Goal: Information Seeking & Learning: Learn about a topic

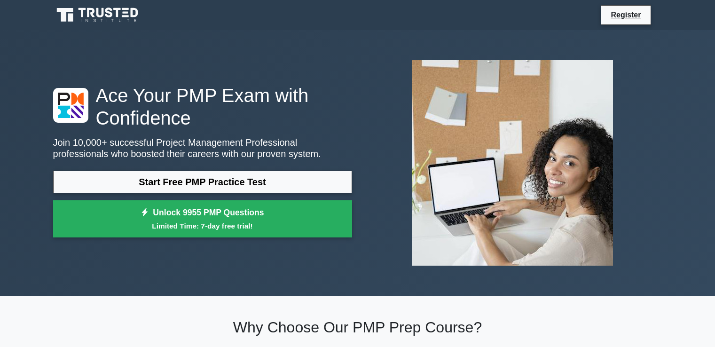
click at [220, 178] on link "Start Free PMP Practice Test" at bounding box center [202, 182] width 299 height 23
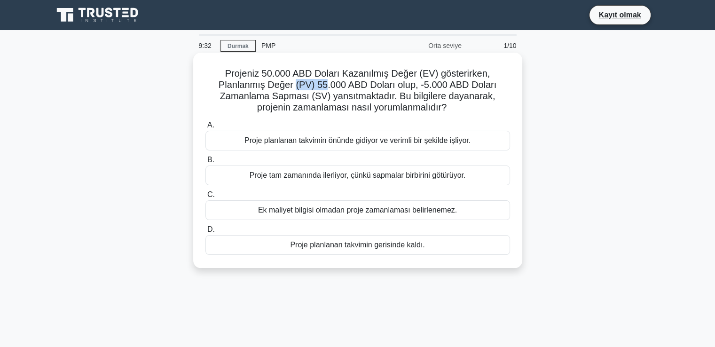
drag, startPoint x: 294, startPoint y: 87, endPoint x: 333, endPoint y: 87, distance: 38.6
click at [325, 88] on font "Projeniz 50.000 ABD Doları Kazanılmış Değer (EV) gösterirken, Planlanmış Değer …" at bounding box center [358, 90] width 278 height 44
click at [349, 86] on font "Projeniz 50.000 ABD Doları Kazanılmış Değer (EV) gösterirken, Planlanmış Değer …" at bounding box center [358, 90] width 278 height 44
drag, startPoint x: 238, startPoint y: 74, endPoint x: 342, endPoint y: 74, distance: 103.4
click at [342, 74] on font "Projeniz 50.000 ABD Doları Kazanılmış Değer (EV) gösterirken, Planlanmış Değer …" at bounding box center [358, 90] width 278 height 44
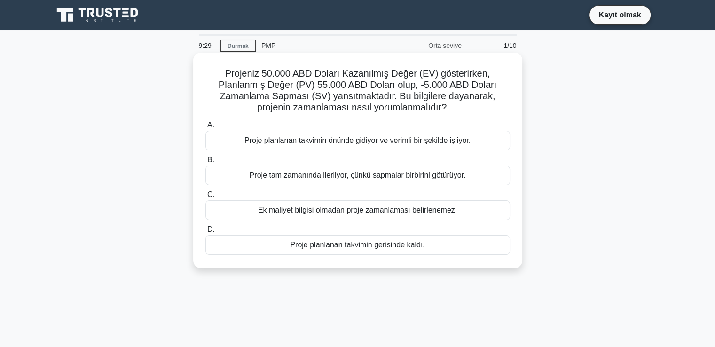
click at [362, 91] on font "Projeniz 50.000 ABD Doları Kazanılmış Değer (EV) gösterirken, Planlanmış Değer …" at bounding box center [358, 90] width 278 height 44
drag, startPoint x: 331, startPoint y: 73, endPoint x: 421, endPoint y: 76, distance: 90.3
click at [421, 76] on font "Projeniz 50.000 ABD Doları Kazanılmış Değer (EV) gösterirken, Planlanmış Değer …" at bounding box center [358, 90] width 278 height 44
click at [393, 88] on font "Projeniz 50.000 ABD Doları Kazanılmış Değer (EV) gösterirken, Planlanmış Değer …" at bounding box center [358, 90] width 278 height 44
drag, startPoint x: 422, startPoint y: 75, endPoint x: 432, endPoint y: 74, distance: 10.0
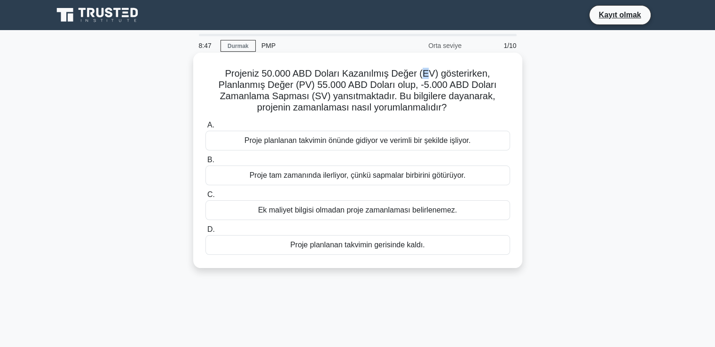
click at [432, 74] on font "Projeniz 50.000 ABD Doları Kazanılmış Değer (EV) gösterirken, Planlanmış Değer …" at bounding box center [358, 90] width 278 height 44
click at [395, 87] on font "Projeniz 50.000 ABD Doları Kazanılmış Değer (EV) gösterirken, Planlanmış Değer …" at bounding box center [358, 90] width 278 height 44
drag, startPoint x: 241, startPoint y: 85, endPoint x: 372, endPoint y: 84, distance: 131.2
click at [354, 84] on font "Projeniz 50.000 ABD Doları Kazanılmış Değer (EV) gösterirken, Planlanmış Değer …" at bounding box center [358, 90] width 278 height 44
click at [378, 84] on font "Projeniz 50.000 ABD Doları Kazanılmış Değer (EV) gösterirken, Planlanmış Değer …" at bounding box center [358, 90] width 278 height 44
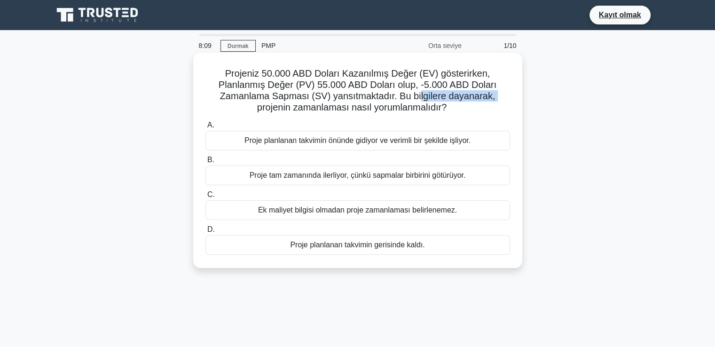
drag, startPoint x: 251, startPoint y: 111, endPoint x: 437, endPoint y: 102, distance: 186.4
click at [434, 102] on h5 "Projeniz 50.000 ABD Doları Kazanılmış Değer (EV) gösterirken, Planlanmış Değer …" at bounding box center [358, 91] width 307 height 46
click at [409, 108] on font "Projeniz 50.000 ABD Doları Kazanılmış Değer (EV) gösterirken, Planlanmış Değer …" at bounding box center [358, 90] width 278 height 44
click at [277, 143] on font "Proje planlanan takvimin önünde gidiyor ve verimli bir şekilde işliyor." at bounding box center [357, 140] width 226 height 8
click at [205, 128] on input "A. Proje planlanan takvimin önünde gidiyor ve verimli bir şekilde işliyor." at bounding box center [205, 125] width 0 height 6
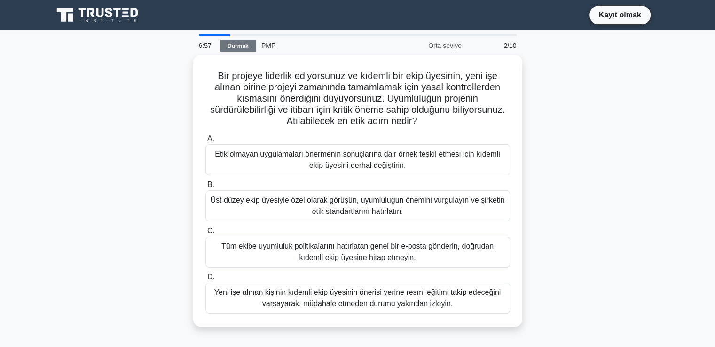
click at [239, 46] on font "Durmak" at bounding box center [238, 46] width 21 height 7
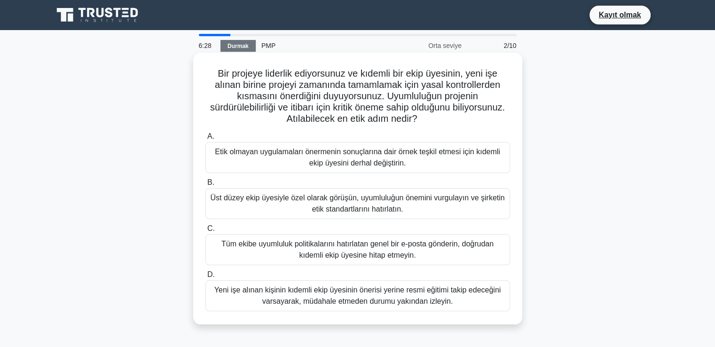
click at [352, 205] on font "Üst düzey ekip üyesiyle özel olarak görüşün, uyumluluğun önemini vurgulayın ve …" at bounding box center [357, 203] width 294 height 19
click at [205, 186] on input "B. Üst düzey ekip üyesiyle özel olarak görüşün, uyumluluğun önemini vurgulayın …" at bounding box center [205, 183] width 0 height 6
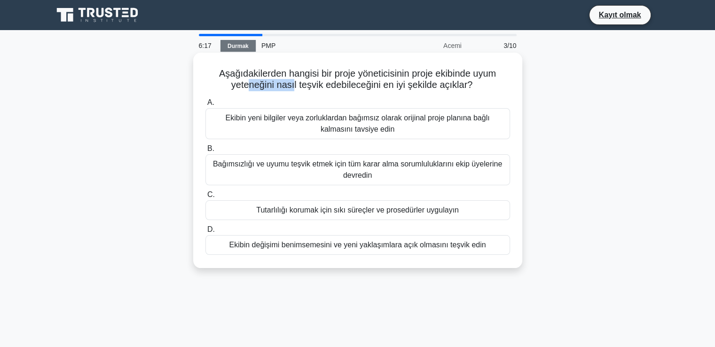
drag, startPoint x: 244, startPoint y: 85, endPoint x: 322, endPoint y: 87, distance: 78.1
click at [296, 86] on font "Aşağıdakilerden hangisi bir proje yöneticisinin proje ekibinde uyum yeteneğini …" at bounding box center [357, 79] width 277 height 22
click at [352, 87] on font "Aşağıdakilerden hangisi bir proje yöneticisinin proje ekibinde uyum yeteneğini …" at bounding box center [357, 79] width 277 height 22
drag, startPoint x: 226, startPoint y: 88, endPoint x: 291, endPoint y: 87, distance: 64.4
click at [275, 87] on font "Aşağıdakilerden hangisi bir proje yöneticisinin proje ekibinde uyum yeteneğini …" at bounding box center [357, 79] width 277 height 22
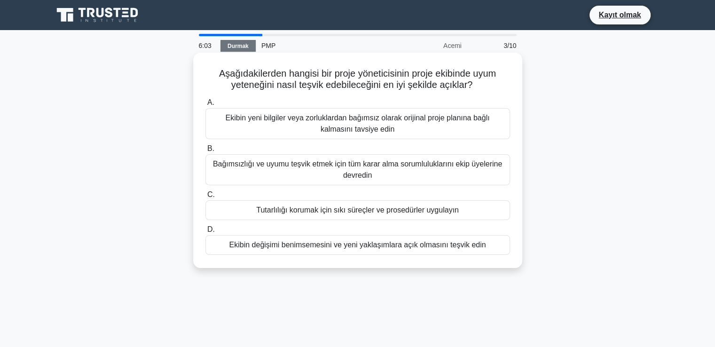
click at [332, 87] on font "Aşağıdakilerden hangisi bir proje yöneticisinin proje ekibinde uyum yeteneğini …" at bounding box center [357, 79] width 277 height 22
drag, startPoint x: 240, startPoint y: 85, endPoint x: 340, endPoint y: 85, distance: 100.1
click at [325, 85] on font "Aşağıdakilerden hangisi bir proje yöneticisinin proje ekibinde uyum yeteneğini …" at bounding box center [357, 79] width 277 height 22
click at [352, 85] on font "Aşağıdakilerden hangisi bir proje yöneticisinin proje ekibinde uyum yeteneğini …" at bounding box center [357, 79] width 277 height 22
click at [334, 246] on font "Ekibin değişimi benimsemesini ve yeni yaklaşımlara açık olmasını teşvik edin" at bounding box center [357, 245] width 257 height 8
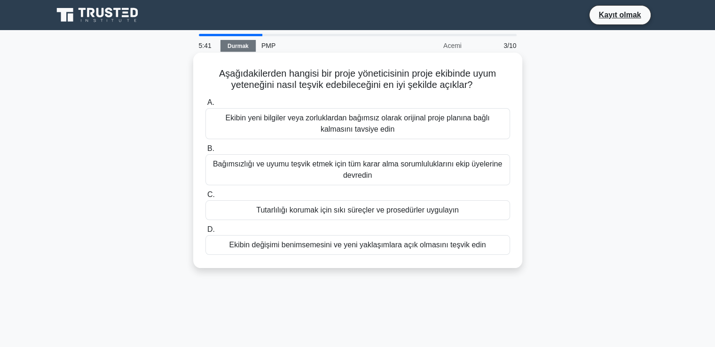
click at [205, 233] on input "D. Ekibin değişimi benimsemesini ve yeni yaklaşımlara açık olmasını teşvik edin" at bounding box center [205, 230] width 0 height 6
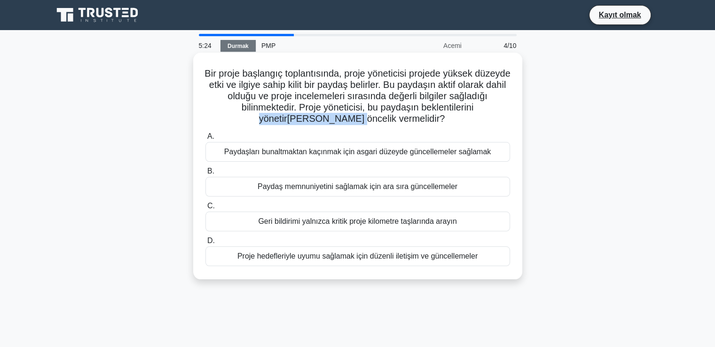
drag, startPoint x: 276, startPoint y: 121, endPoint x: 401, endPoint y: 121, distance: 124.1
click at [378, 121] on font "Bir proje başlangıç ​​toplantısında, proje yöneticisi projede yüksek düzeyde et…" at bounding box center [358, 95] width 306 height 55
click at [388, 89] on font "Bir proje başlangıç ​​toplantısında, proje yöneticisi projede yüksek düzeyde et…" at bounding box center [358, 95] width 306 height 55
click at [389, 253] on font "Proje hedefleriyle uyumu sağlamak için düzenli iletişim ve güncellemeler" at bounding box center [357, 256] width 240 height 8
click at [205, 244] on input "D. Proje hedefleriyle uyumu sağlamak için düzenli iletişim ve güncellemeler" at bounding box center [205, 241] width 0 height 6
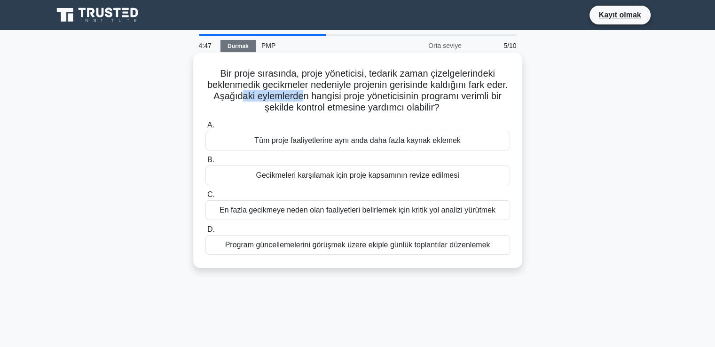
drag, startPoint x: 269, startPoint y: 101, endPoint x: 354, endPoint y: 100, distance: 85.6
click at [337, 100] on font "Bir proje sırasında, proje yöneticisi, tedarik zaman çizelgelerindeki beklenmed…" at bounding box center [357, 90] width 300 height 44
click at [388, 100] on font "Bir proje sırasında, proje yöneticisi, tedarik zaman çizelgelerindeki beklenmed…" at bounding box center [357, 90] width 300 height 44
click at [348, 204] on div "En fazla gecikmeye neden olan faaliyetleri belirlemek için kritik yol analizi y…" at bounding box center [357, 210] width 305 height 20
click at [205, 198] on input "C. En fazla gecikmeye neden olan faaliyetleri belirlemek için kritik yol analiz…" at bounding box center [205, 195] width 0 height 6
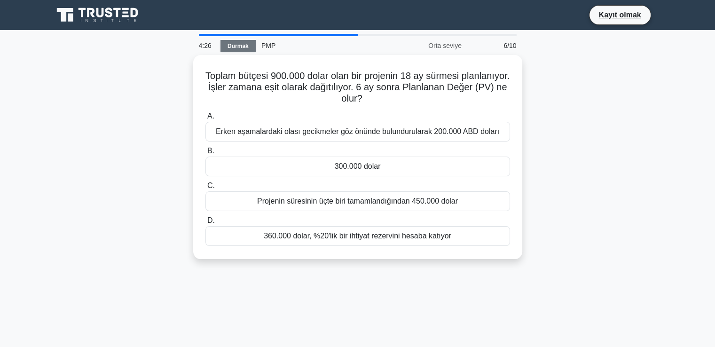
click at [241, 47] on font "Durmak" at bounding box center [238, 46] width 21 height 7
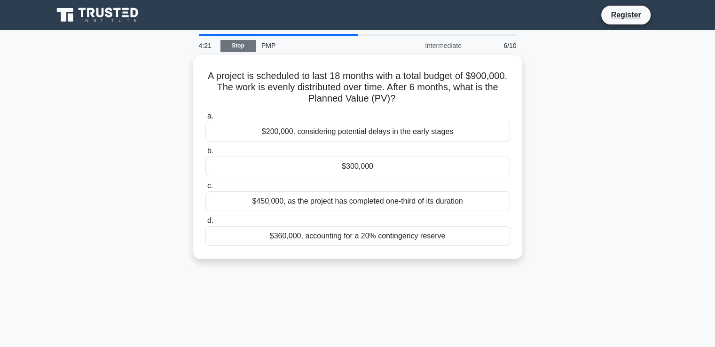
drag, startPoint x: 141, startPoint y: 89, endPoint x: 116, endPoint y: 98, distance: 25.9
click at [116, 98] on div "A project is scheduled to last 18 months with a total budget of $900,000. The w…" at bounding box center [357, 162] width 621 height 215
click at [233, 43] on link "Stop" at bounding box center [238, 46] width 35 height 12
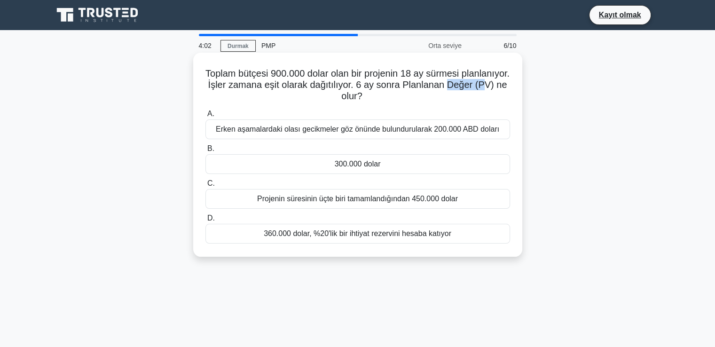
drag, startPoint x: 318, startPoint y: 98, endPoint x: 373, endPoint y: 93, distance: 54.7
click at [357, 98] on h5 "Toplam bütçesi 900.000 dolar olan bir projenin 18 ay sürmesi planlanıyor. İşler…" at bounding box center [358, 85] width 307 height 35
click at [399, 89] on font "Toplam bütçesi 900.000 dolar olan bir projenin 18 ay sürmesi planlanıyor. İşler…" at bounding box center [357, 84] width 304 height 33
drag, startPoint x: 412, startPoint y: 85, endPoint x: 453, endPoint y: 85, distance: 40.9
click at [453, 85] on font "Toplam bütçesi 900.000 dolar olan bir projenin 18 ay sürmesi planlanıyor. İşler…" at bounding box center [357, 84] width 304 height 33
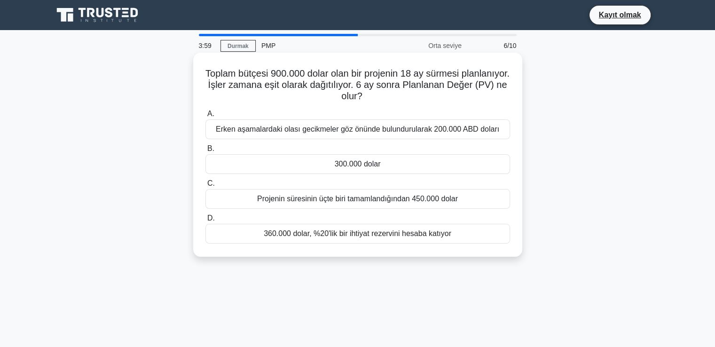
click at [339, 163] on font "300.000 dolar" at bounding box center [358, 164] width 46 height 8
click at [205, 152] on input "B. 300.000 dolar" at bounding box center [205, 149] width 0 height 6
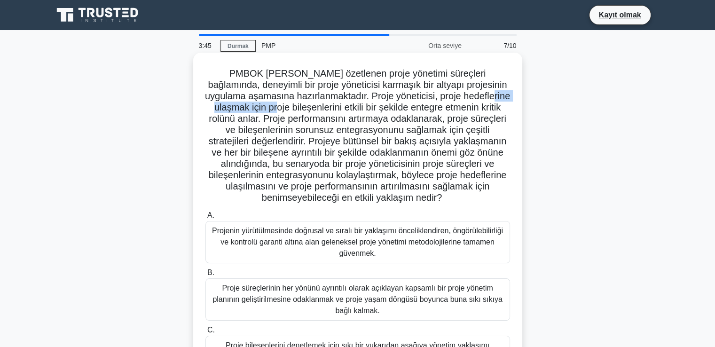
drag, startPoint x: 275, startPoint y: 108, endPoint x: 319, endPoint y: 108, distance: 43.7
click at [319, 108] on font "PMBOK Rehberi Yedinci Baskı'da özetlenen proje yönetimi süreçleri bağlamında, d…" at bounding box center [357, 135] width 305 height 134
click at [335, 116] on font "PMBOK Rehberi Yedinci Baskı'da özetlenen proje yönetimi süreçleri bağlamında, d…" at bounding box center [357, 135] width 305 height 134
drag, startPoint x: 242, startPoint y: 116, endPoint x: 284, endPoint y: 115, distance: 41.9
click at [284, 115] on font "PMBOK Rehberi Yedinci Baskı'da özetlenen proje yönetimi süreçleri bağlamında, d…" at bounding box center [357, 135] width 305 height 134
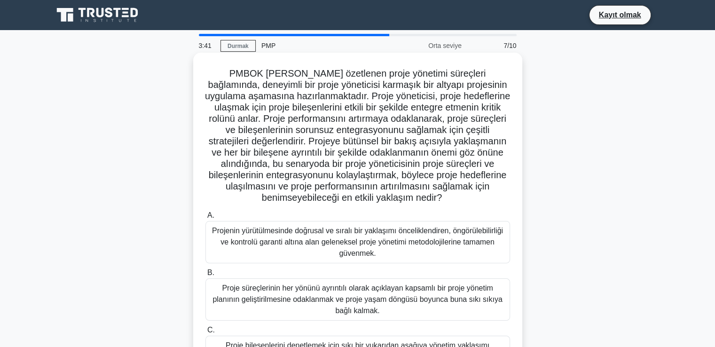
click at [284, 141] on font "PMBOK Rehberi Yedinci Baskı'da özetlenen proje yönetimi süreçleri bağlamında, d…" at bounding box center [357, 135] width 305 height 134
drag, startPoint x: 296, startPoint y: 118, endPoint x: 348, endPoint y: 118, distance: 52.2
click at [340, 118] on font "PMBOK Rehberi Yedinci Baskı'da özetlenen proje yönetimi süreçleri bağlamında, d…" at bounding box center [357, 135] width 305 height 134
click at [343, 145] on font "PMBOK Rehberi Yedinci Baskı'da özetlenen proje yönetimi süreçleri bağlamında, d…" at bounding box center [357, 135] width 305 height 134
drag, startPoint x: 260, startPoint y: 130, endPoint x: 364, endPoint y: 130, distance: 103.4
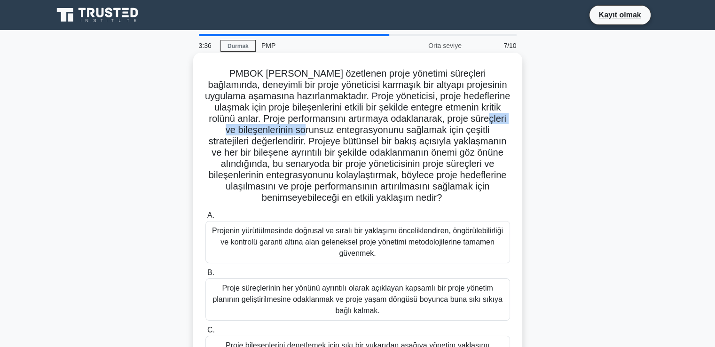
click at [364, 130] on font "PMBOK Rehberi Yedinci Baskı'da özetlenen proje yönetimi süreçleri bağlamında, d…" at bounding box center [357, 135] width 305 height 134
click at [357, 150] on font "PMBOK Rehberi Yedinci Baskı'da özetlenen proje yönetimi süreçleri bağlamında, d…" at bounding box center [357, 135] width 305 height 134
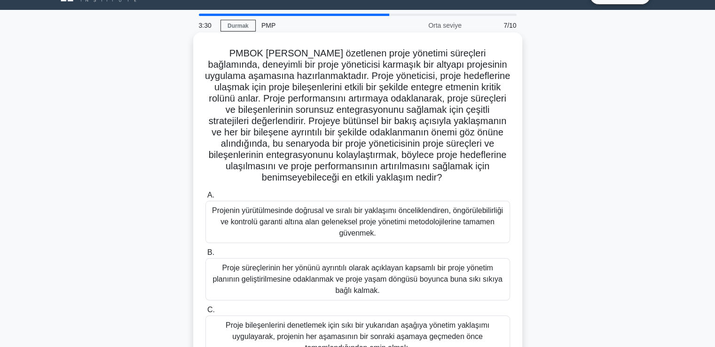
scroll to position [114, 0]
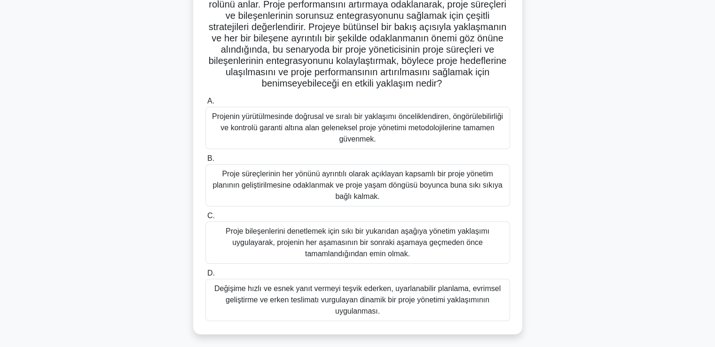
click at [265, 257] on font "Proje bileşenlerini denetlemek için sıkı bir yukarıdan aşağıya yönetim yaklaşım…" at bounding box center [358, 242] width 264 height 31
click at [205, 219] on input "C. Proje bileşenlerini denetlemek için sıkı bir yukarıdan aşağıya yönetim yakla…" at bounding box center [205, 216] width 0 height 6
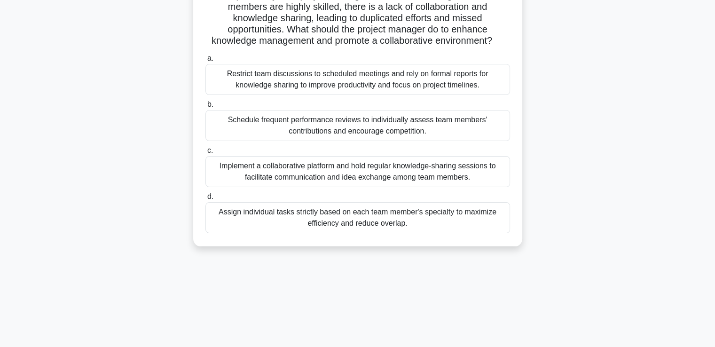
scroll to position [0, 0]
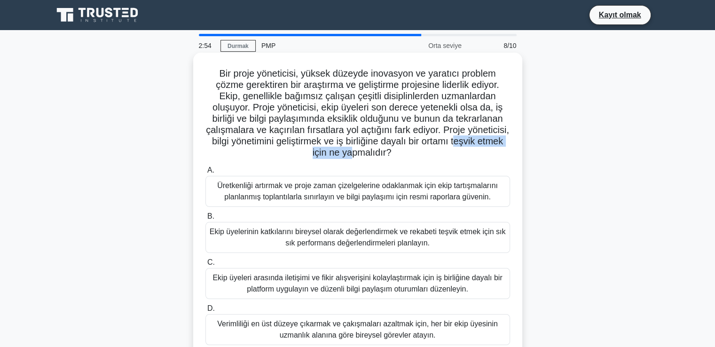
drag, startPoint x: 286, startPoint y: 155, endPoint x: 390, endPoint y: 155, distance: 103.9
click at [388, 155] on font "Bir proje yöneticisi, yüksek düzeyde inovasyon ve yaratıcı problem çözme gerekt…" at bounding box center [357, 112] width 303 height 89
click at [418, 136] on font "Bir proje yöneticisi, yüksek düzeyde inovasyon ve yaratıcı problem çözme gerekt…" at bounding box center [357, 112] width 303 height 89
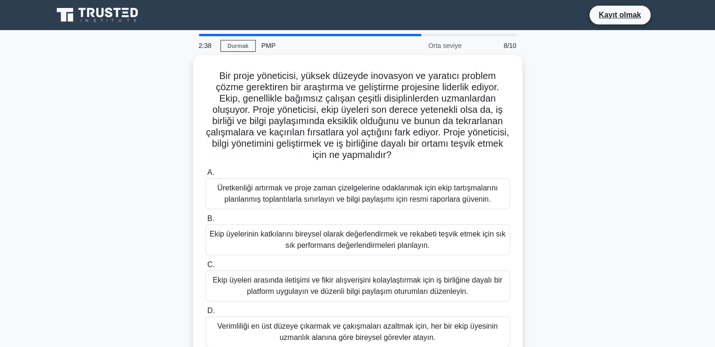
scroll to position [47, 0]
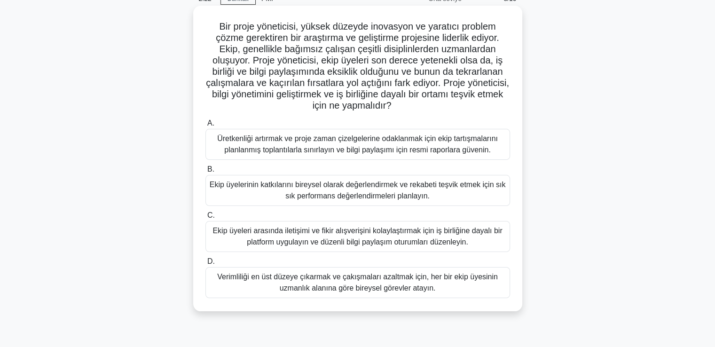
click at [365, 237] on font "Ekip üyeleri arasında iletişimi ve fikir alışverişini kolaylaştırmak için iş bi…" at bounding box center [358, 236] width 290 height 19
click at [205, 219] on input "C. Ekip üyeleri arasında iletişimi ve fikir alışverişini kolaylaştırmak için iş…" at bounding box center [205, 216] width 0 height 6
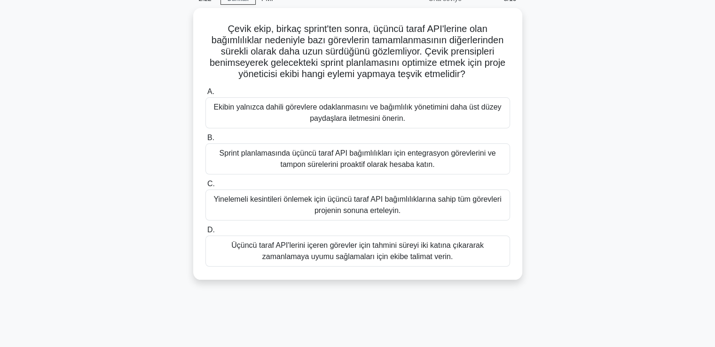
scroll to position [0, 0]
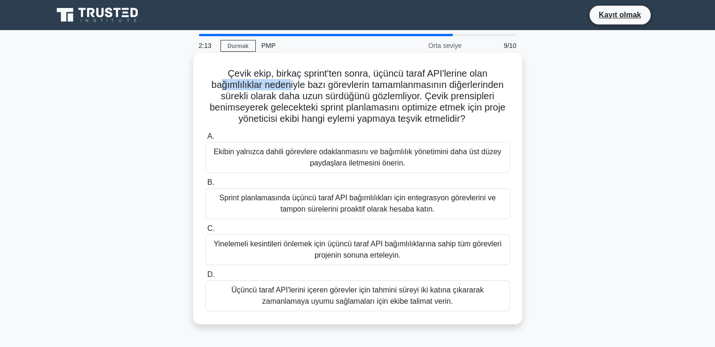
drag, startPoint x: 218, startPoint y: 85, endPoint x: 310, endPoint y: 86, distance: 92.2
click at [303, 86] on font "Çevik ekip, birkaç sprint'ten sonra, üçüncü taraf API'lerine olan bağımlılıklar…" at bounding box center [358, 95] width 296 height 55
click at [318, 85] on font "Çevik ekip, birkaç sprint'ten sonra, üçüncü taraf API'lerine olan bağımlılıklar…" at bounding box center [358, 95] width 296 height 55
drag, startPoint x: 227, startPoint y: 101, endPoint x: 370, endPoint y: 98, distance: 143.9
click at [362, 98] on font "Çevik ekip, birkaç sprint'ten sonra, üçüncü taraf API'lerine olan bağımlılıklar…" at bounding box center [358, 95] width 296 height 55
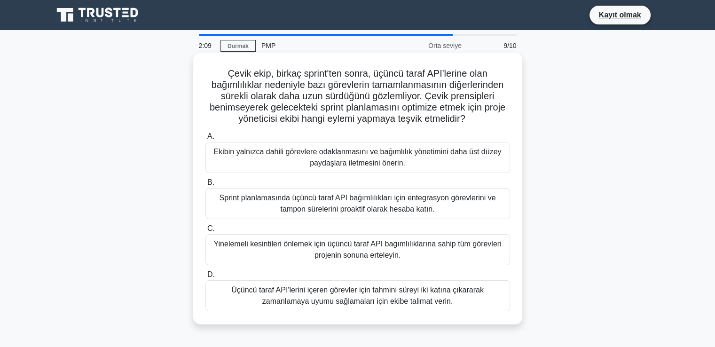
click at [386, 98] on font "Çevik ekip, birkaç sprint'ten sonra, üçüncü taraf API'lerine olan bağımlılıklar…" at bounding box center [358, 95] width 296 height 55
drag, startPoint x: 228, startPoint y: 106, endPoint x: 293, endPoint y: 106, distance: 65.8
click at [293, 106] on font "Çevik ekip, birkaç sprint'ten sonra, üçüncü taraf API'lerine olan bağımlılıklar…" at bounding box center [358, 95] width 296 height 55
click at [341, 103] on font "Çevik ekip, birkaç sprint'ten sonra, üçüncü taraf API'lerine olan bağımlılıklar…" at bounding box center [358, 95] width 296 height 55
drag, startPoint x: 237, startPoint y: 118, endPoint x: 293, endPoint y: 118, distance: 55.9
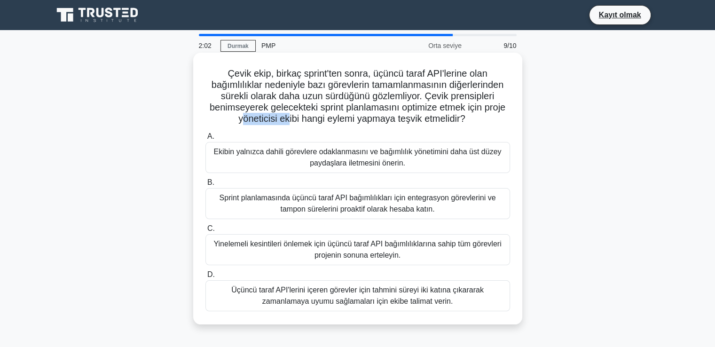
click at [293, 118] on font "Çevik ekip, birkaç sprint'ten sonra, üçüncü taraf API'lerine olan bağımlılıklar…" at bounding box center [358, 95] width 296 height 55
click at [320, 117] on font "Çevik ekip, birkaç sprint'ten sonra, üçüncü taraf API'lerine olan bağımlılıklar…" at bounding box center [358, 95] width 296 height 55
click at [372, 140] on label "A. Ekibin yalnızca dahili görevlere odaklanmasını ve bağımlılık yönetimini daha…" at bounding box center [357, 152] width 305 height 42
click at [205, 140] on input "A. Ekibin yalnızca dahili görevlere odaklanmasını ve bağımlılık yönetimini daha…" at bounding box center [205, 137] width 0 height 6
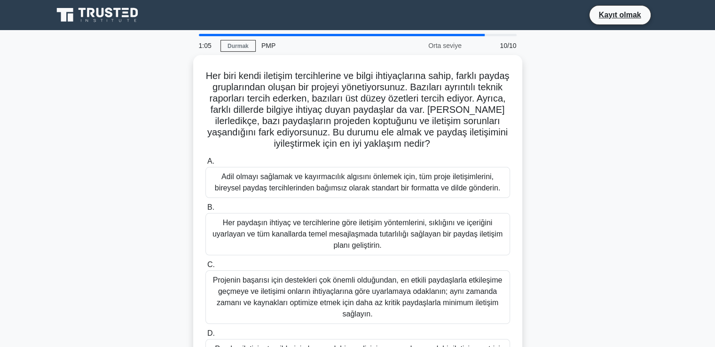
scroll to position [47, 0]
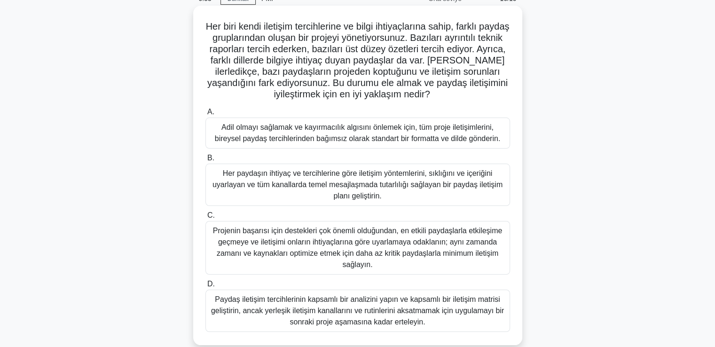
click at [308, 123] on font "Adil olmayı sağlamak ve kayırmacılık algısını önlemek için, tüm proje iletişiml…" at bounding box center [357, 132] width 285 height 19
click at [205, 115] on input "A. Adil olmayı sağlamak ve kayırmacılık algısını önlemek için, tüm proje iletiş…" at bounding box center [205, 112] width 0 height 6
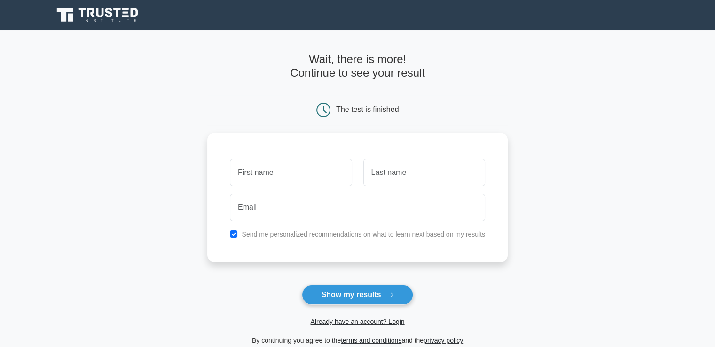
click at [239, 46] on div "Wait, there is more! Continue to see your result The test is finished" at bounding box center [357, 199] width 300 height 339
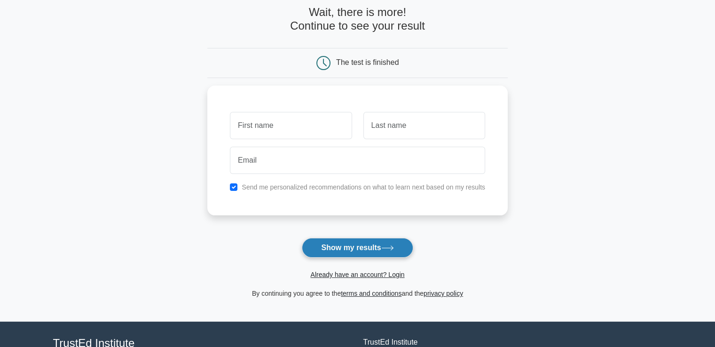
click at [351, 250] on button "Show my results" at bounding box center [357, 248] width 111 height 20
click at [212, 168] on div "Send me personalized recommendations on what to learn next based on my results" at bounding box center [357, 148] width 300 height 130
